Goal: Task Accomplishment & Management: Manage account settings

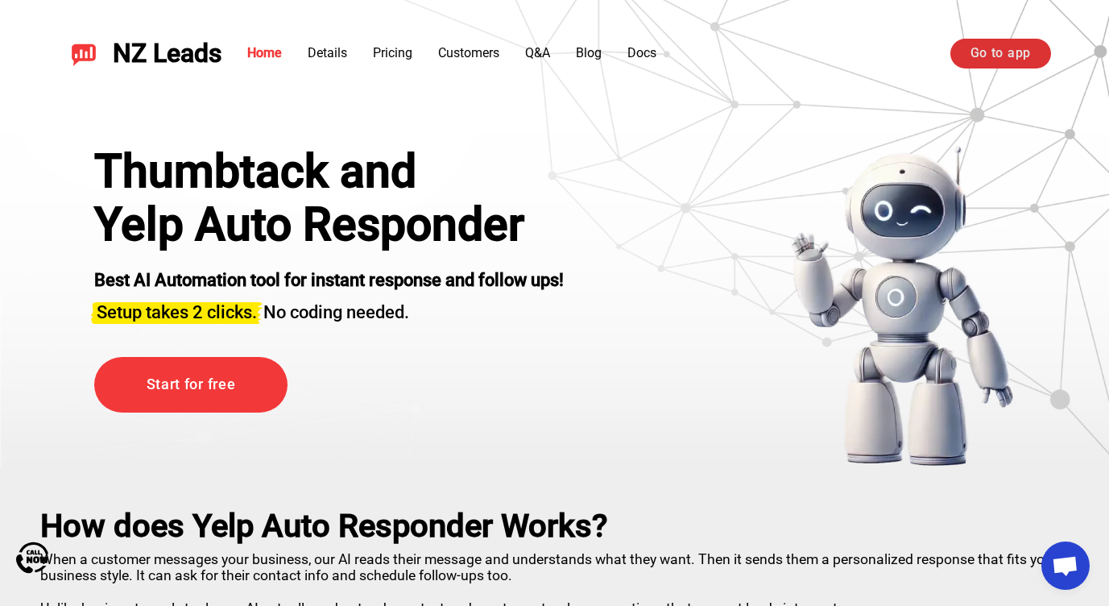
click at [997, 45] on link "Go to app" at bounding box center [1001, 53] width 101 height 29
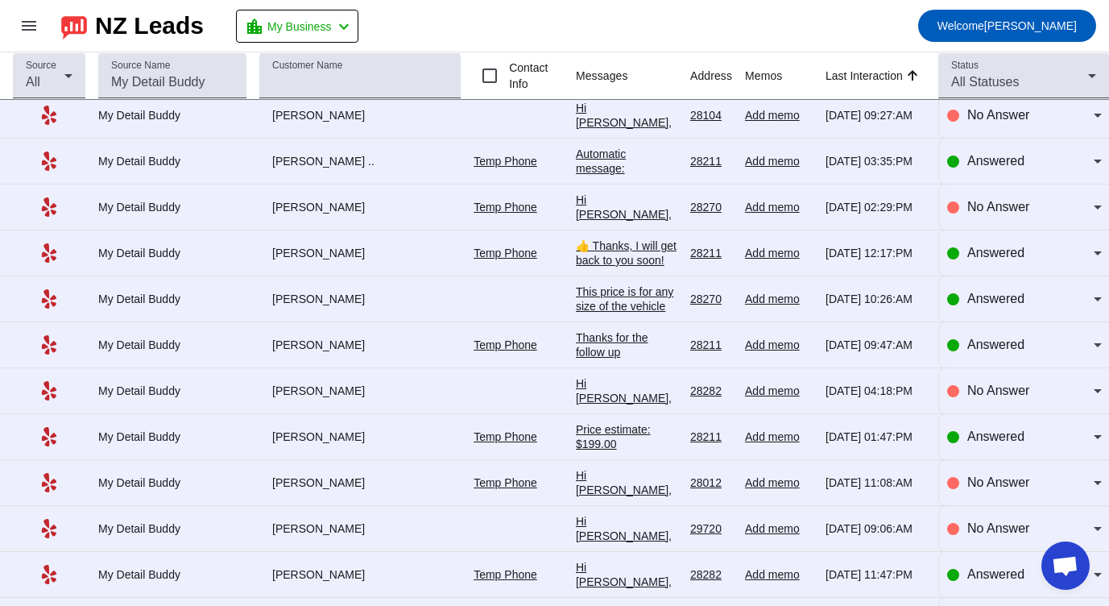
scroll to position [198, 0]
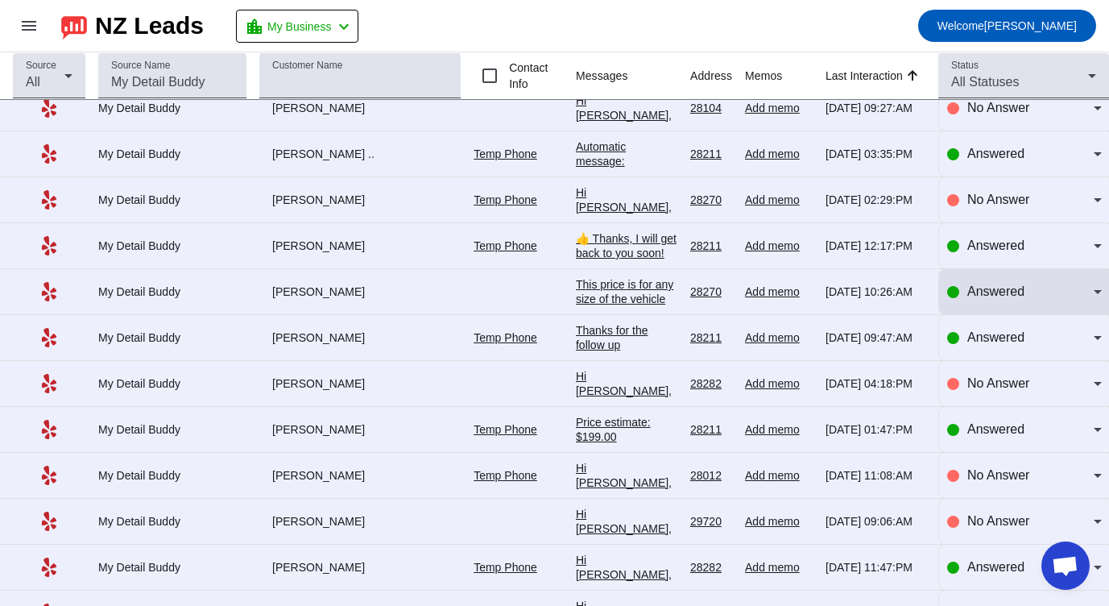
click at [993, 294] on span "Answered" at bounding box center [996, 291] width 57 height 14
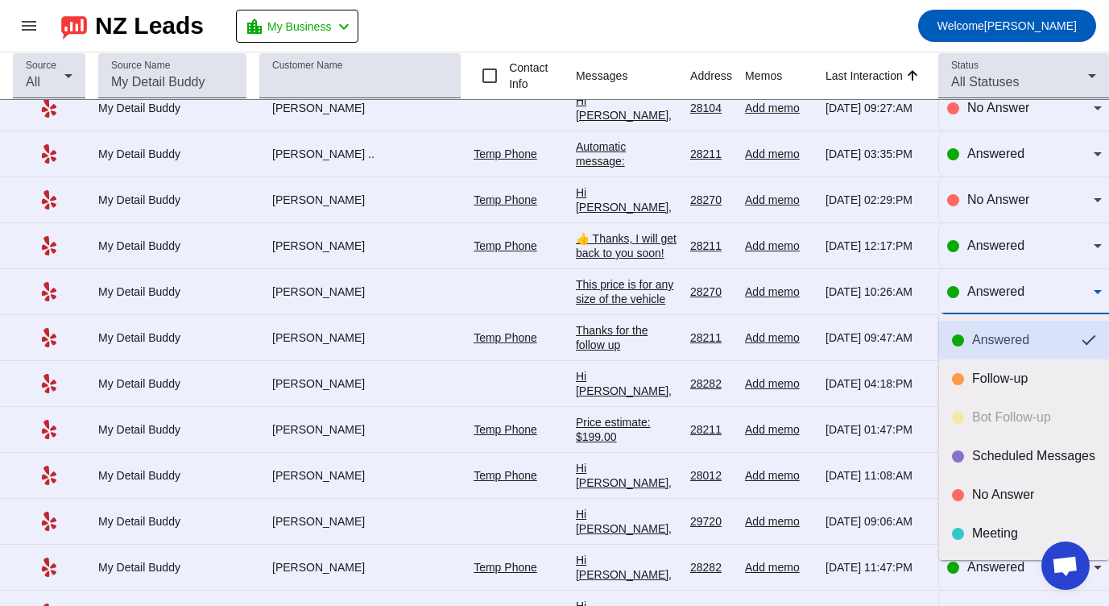
click at [997, 339] on div "Answered" at bounding box center [1020, 340] width 97 height 16
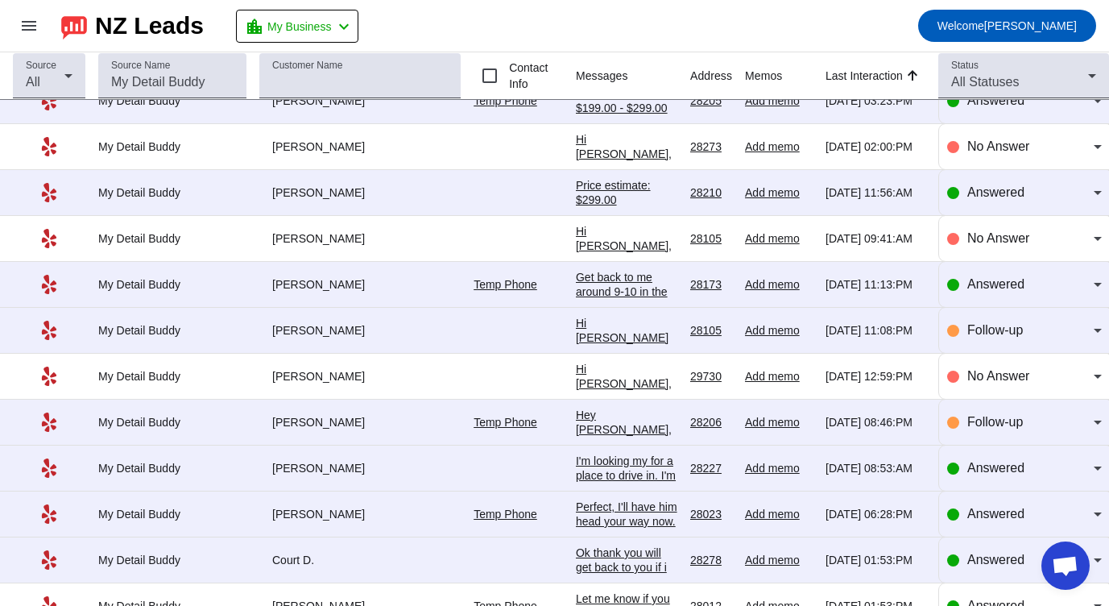
scroll to position [1436, 0]
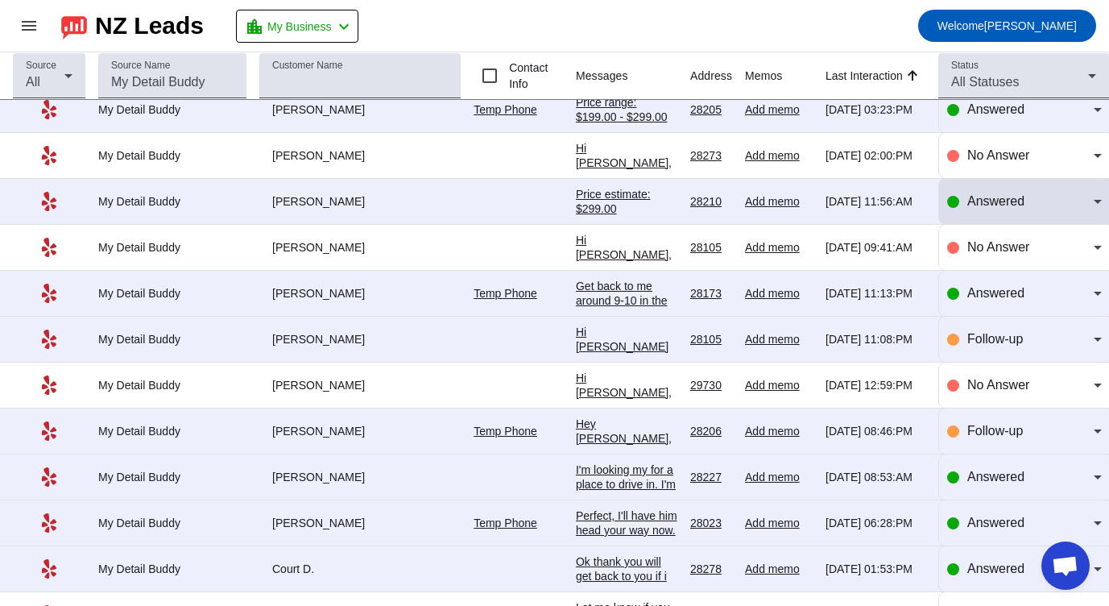
click at [989, 207] on span "Answered" at bounding box center [996, 201] width 57 height 14
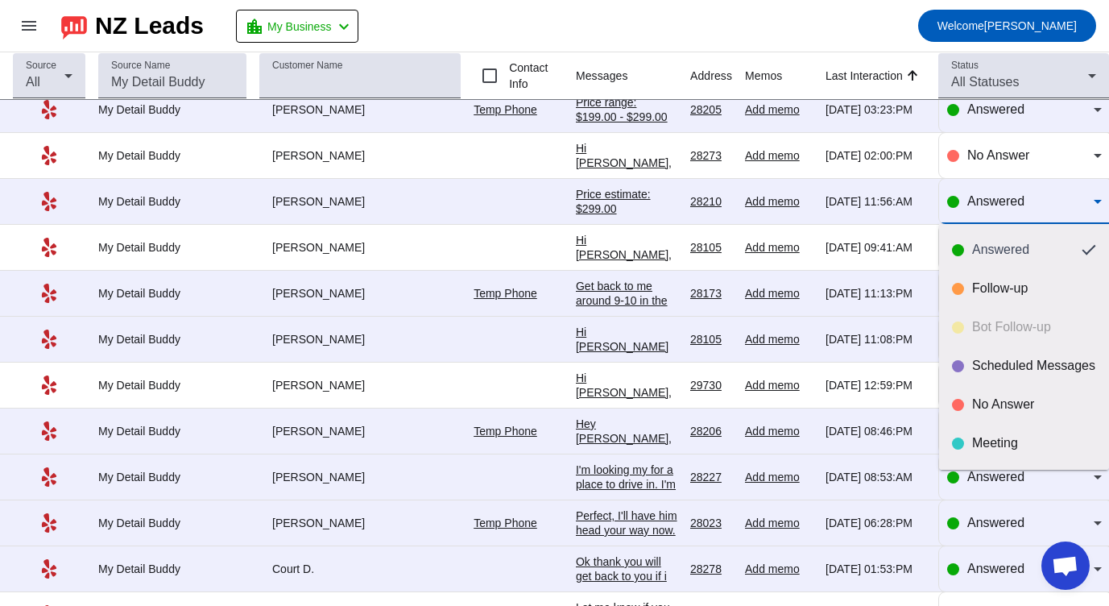
click at [998, 330] on div "Answered Follow-up Bot Follow-up Scheduled Messages No Answer Meeting Done" at bounding box center [1024, 347] width 170 height 246
click at [1009, 191] on div at bounding box center [554, 303] width 1109 height 606
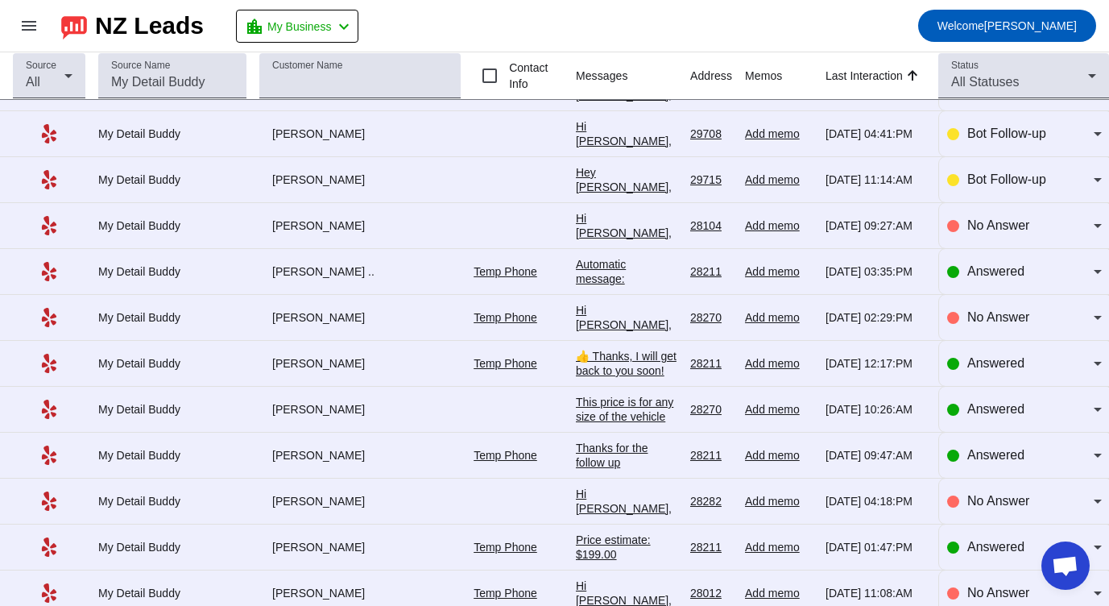
scroll to position [0, 0]
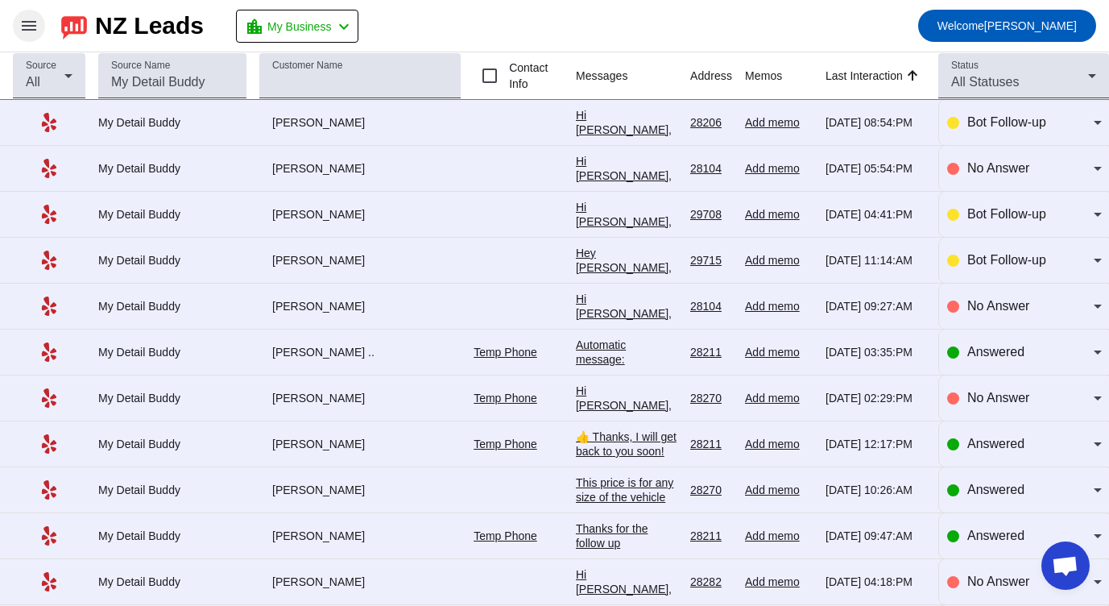
click at [23, 22] on mat-icon "menu" at bounding box center [28, 25] width 19 height 19
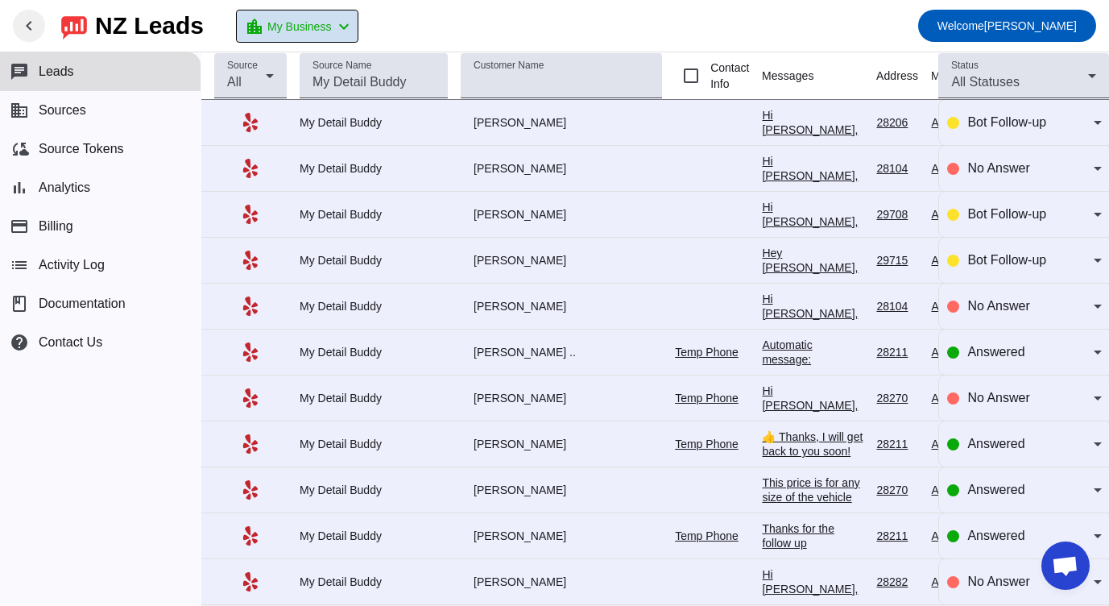
click at [308, 29] on span "My Business" at bounding box center [299, 26] width 64 height 23
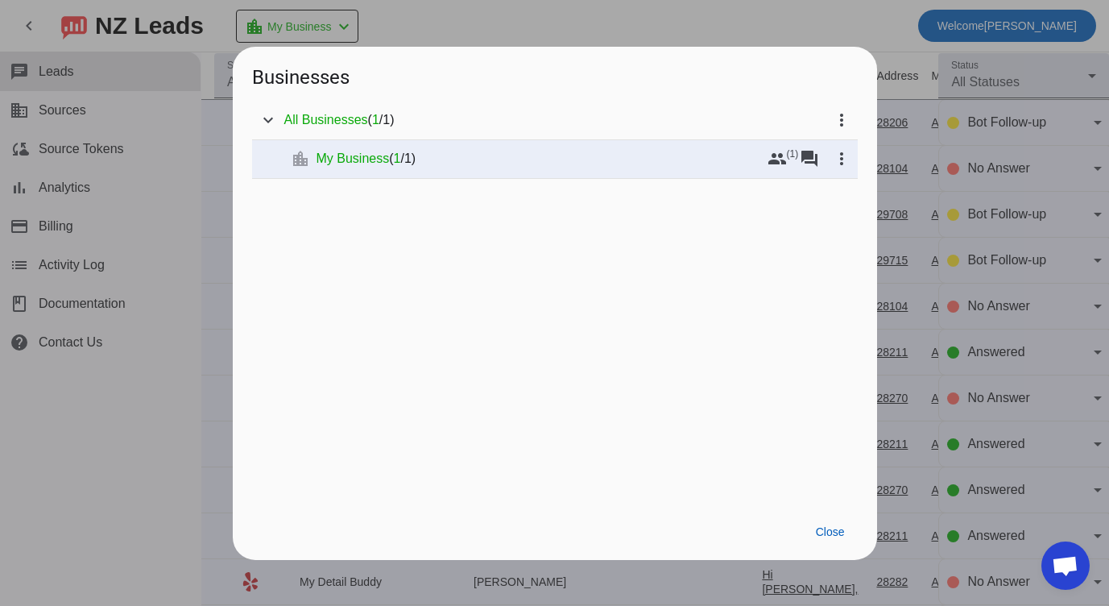
click at [308, 29] on div at bounding box center [554, 303] width 1109 height 606
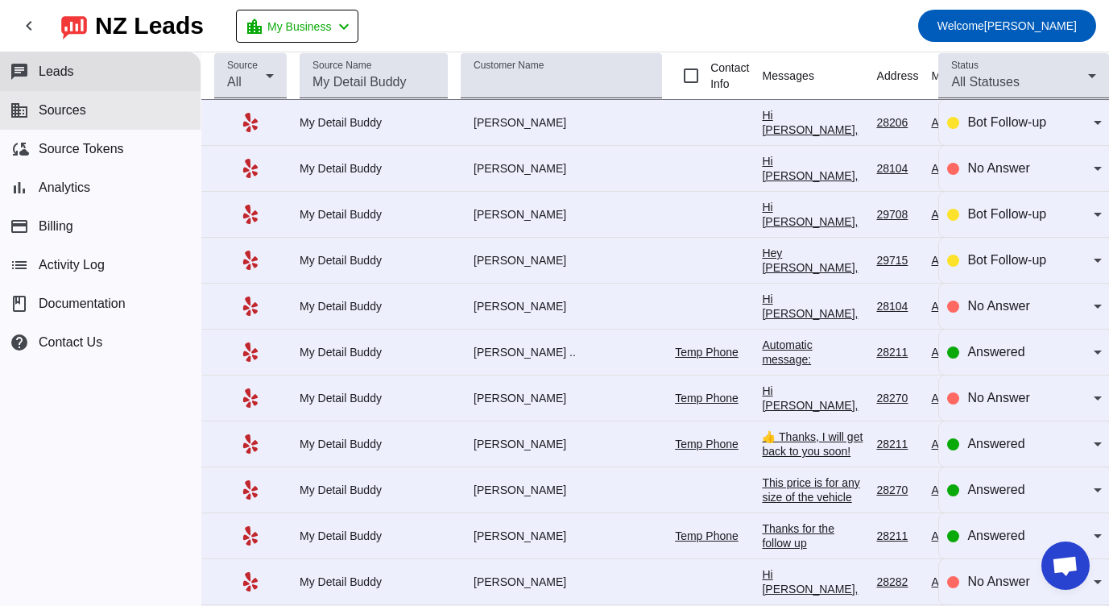
click at [61, 103] on span "Sources" at bounding box center [63, 110] width 48 height 15
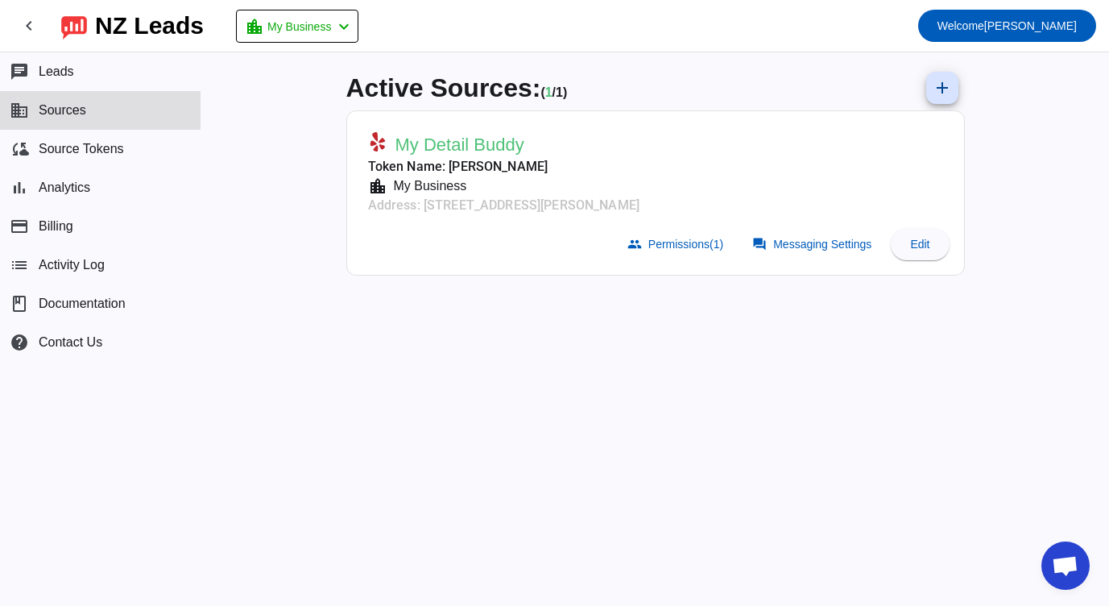
click at [513, 204] on mat-card-subtitle "Address: [STREET_ADDRESS][PERSON_NAME]" at bounding box center [503, 205] width 271 height 19
click at [468, 143] on span "My Detail Buddy" at bounding box center [460, 145] width 129 height 23
click at [796, 247] on span "Messaging Settings" at bounding box center [822, 244] width 98 height 13
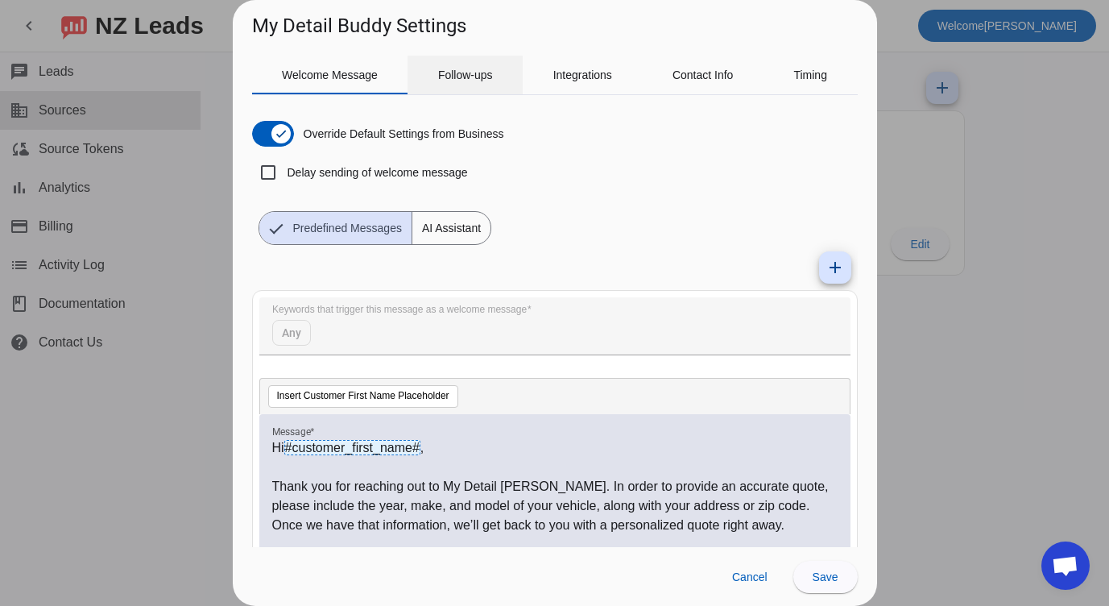
click at [473, 81] on span "Follow-ups" at bounding box center [465, 75] width 55 height 39
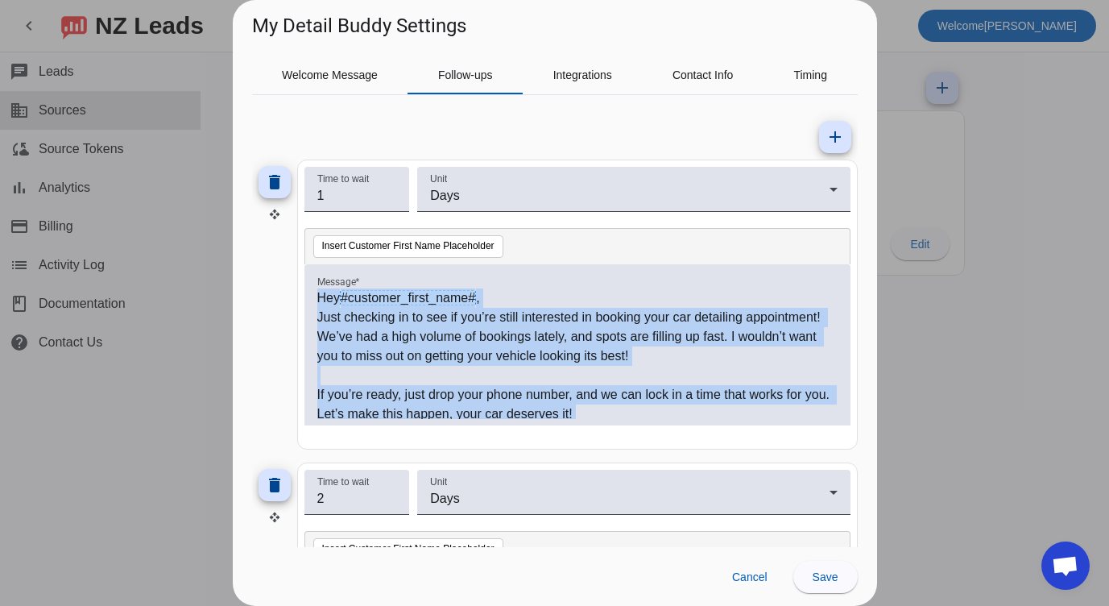
drag, startPoint x: 574, startPoint y: 392, endPoint x: 296, endPoint y: 259, distance: 309.2
click at [296, 259] on div "delete Time to wait 1 Unit Days Insert Customer First Name Placeholder Message …" at bounding box center [555, 305] width 606 height 290
copy div "Hey #customer_first_name# , Just checking in to see if you’re still interested …"
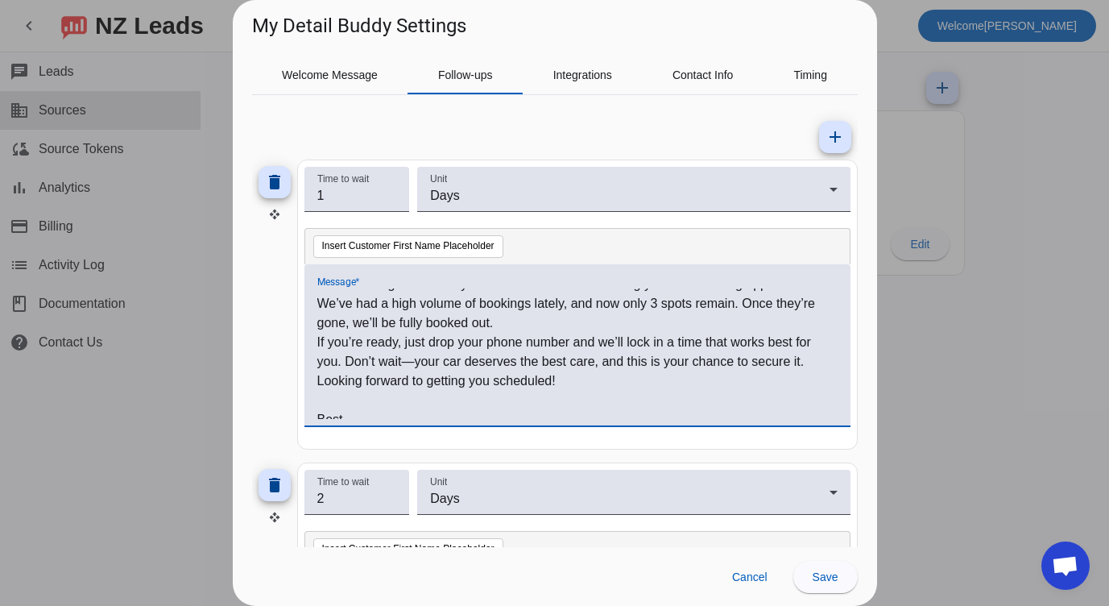
scroll to position [31, 0]
click at [416, 363] on p "If you’re ready, just drop your phone number and we’ll lock in a time that work…" at bounding box center [577, 353] width 520 height 39
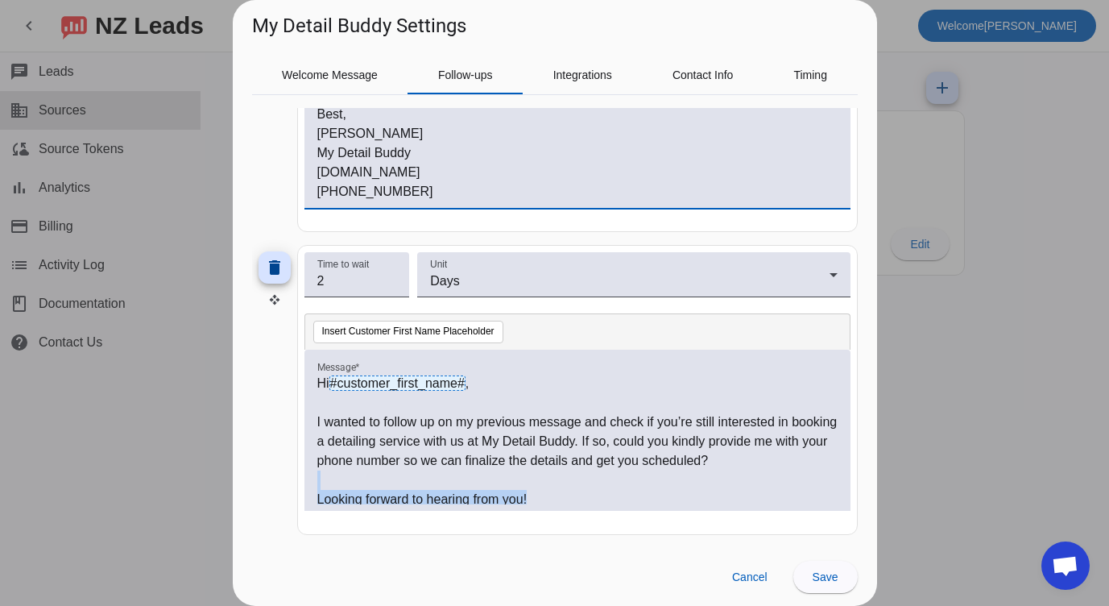
scroll to position [2, 0]
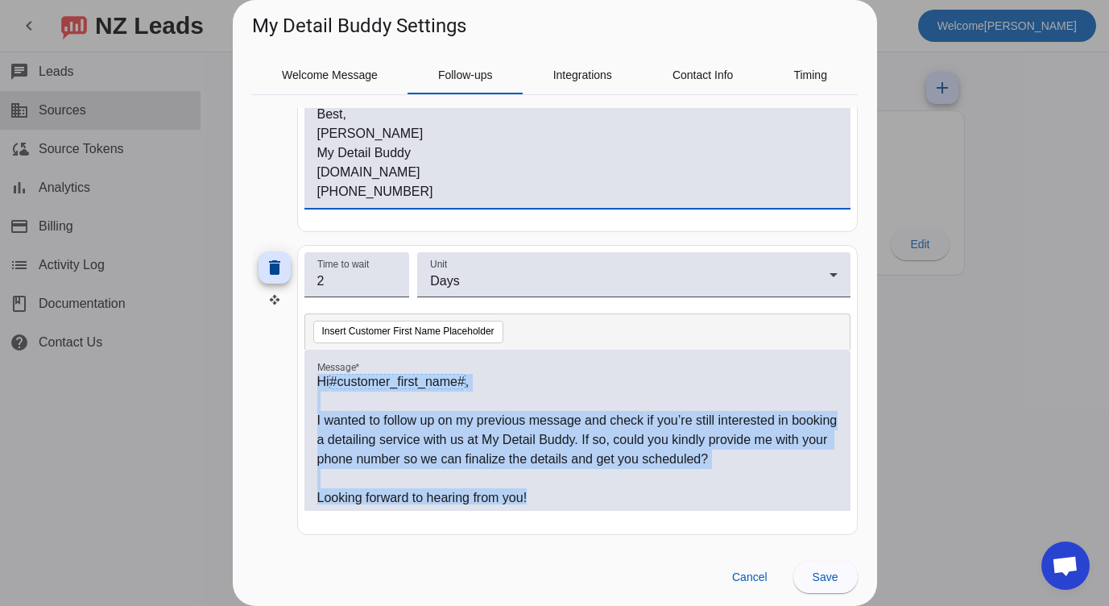
drag, startPoint x: 536, startPoint y: 499, endPoint x: 313, endPoint y: 383, distance: 251.9
click at [313, 383] on div "Hi #customer_first_name# , I wanted to follow up on my previous message and che…" at bounding box center [578, 430] width 546 height 161
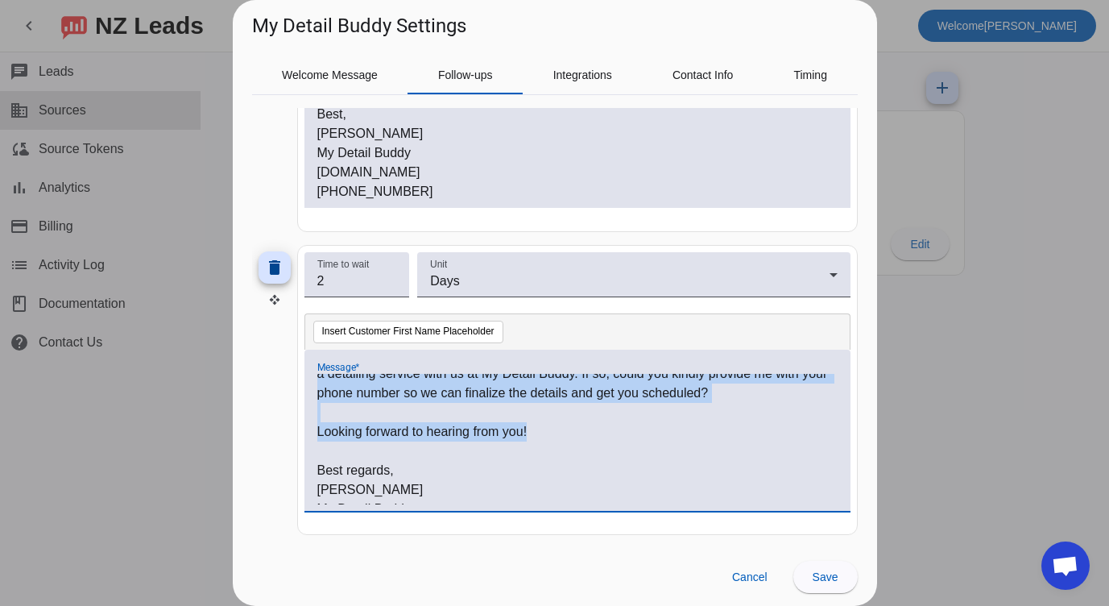
scroll to position [63, 0]
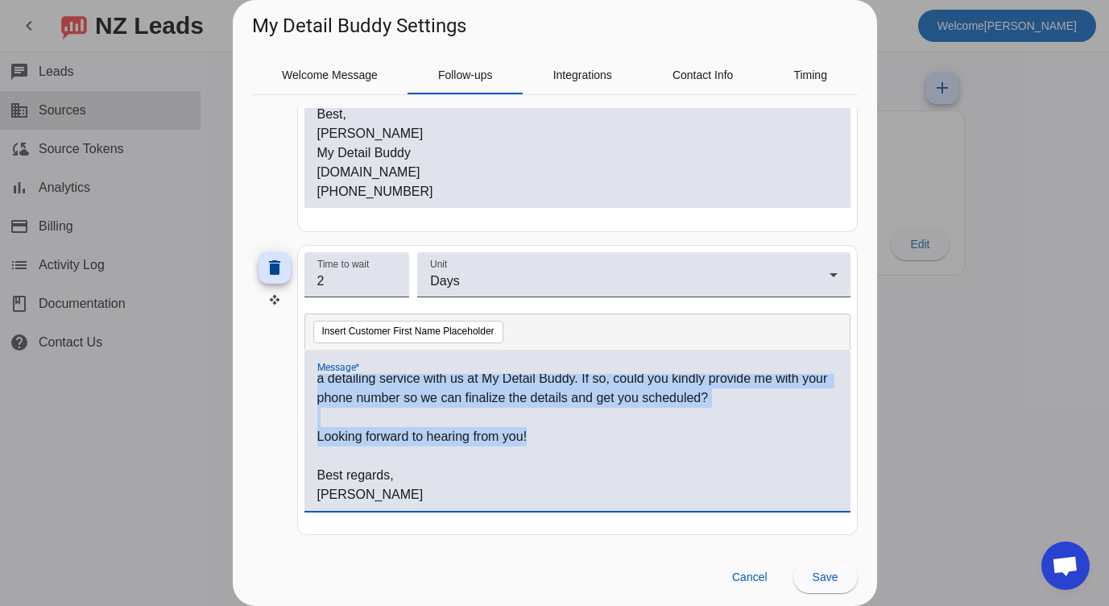
copy div "Hi #customer_first_name# , I wanted to follow up on my previous message and che…"
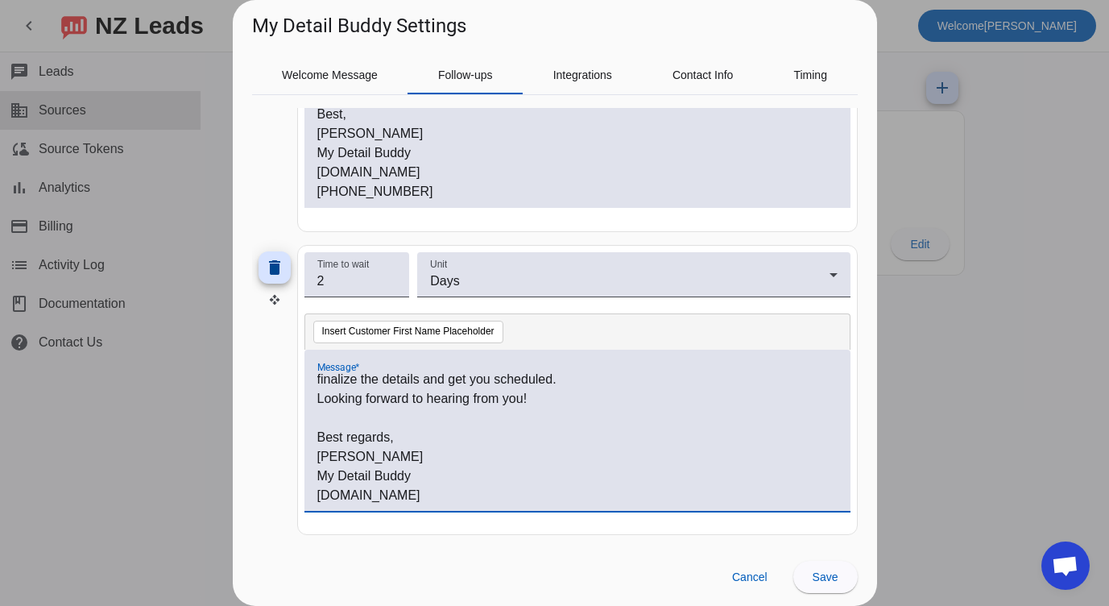
scroll to position [102, 0]
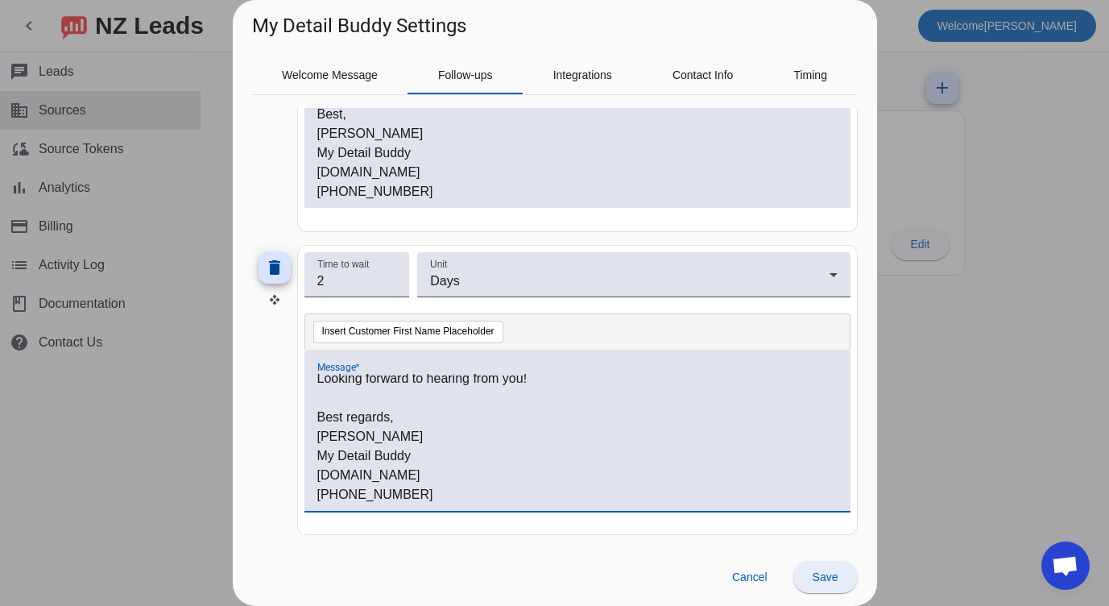
click at [827, 574] on span "Save" at bounding box center [826, 576] width 26 height 13
